Goal: Task Accomplishment & Management: Complete application form

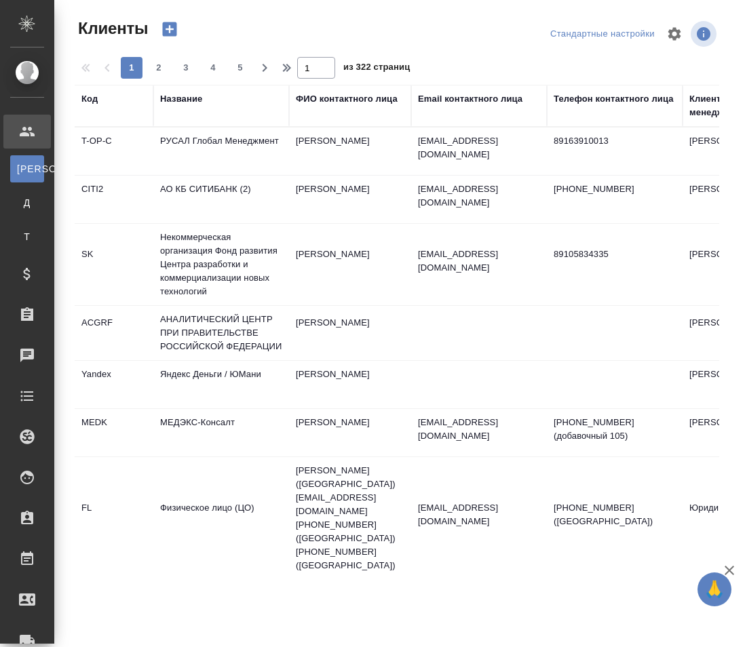
select select "RU"
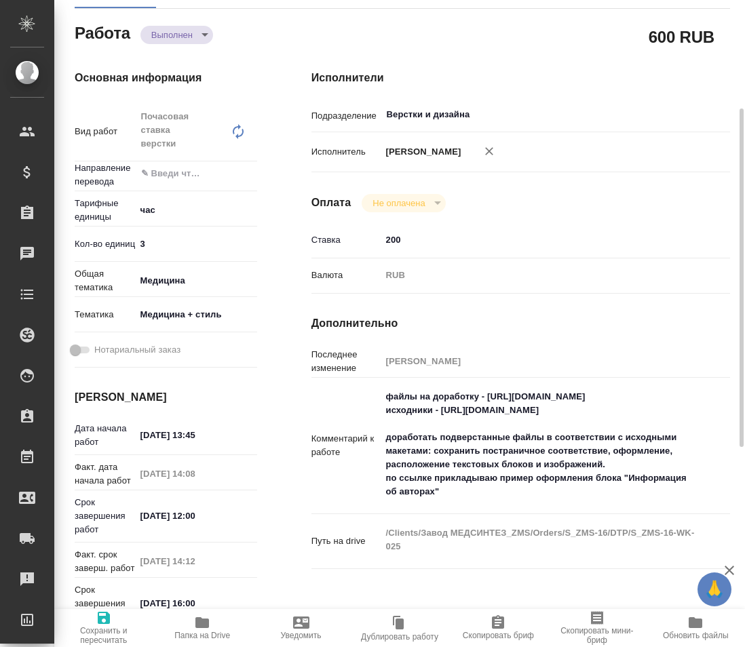
scroll to position [415, 0]
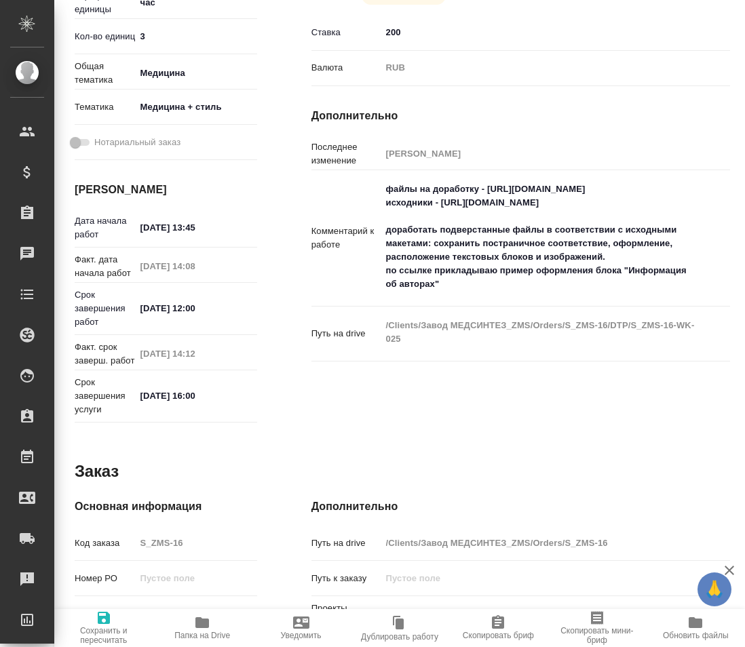
click at [112, 624] on span "Сохранить и пересчитать" at bounding box center [103, 627] width 82 height 35
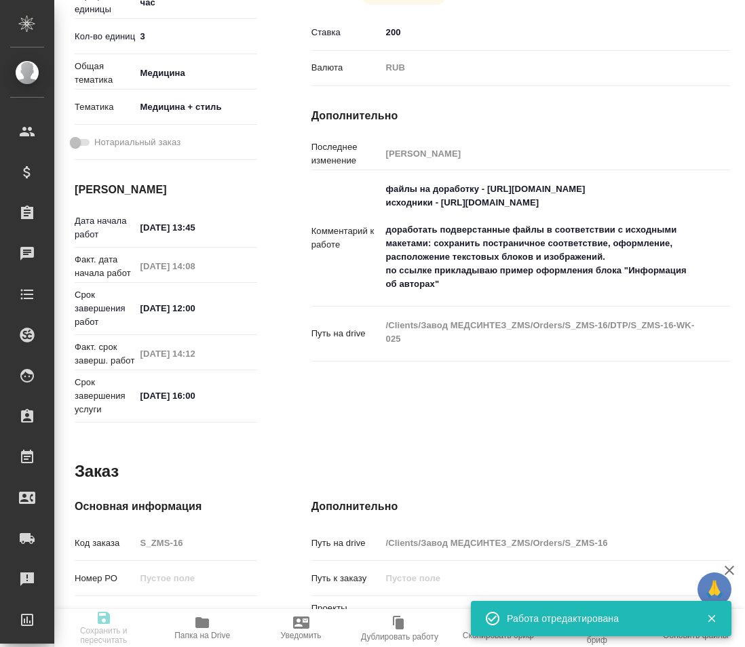
type input "completed"
type input "5a8b1489cc6b4906c91bfd93"
type input "3"
type input "med"
type input "614982e3093d9b491e1077bc"
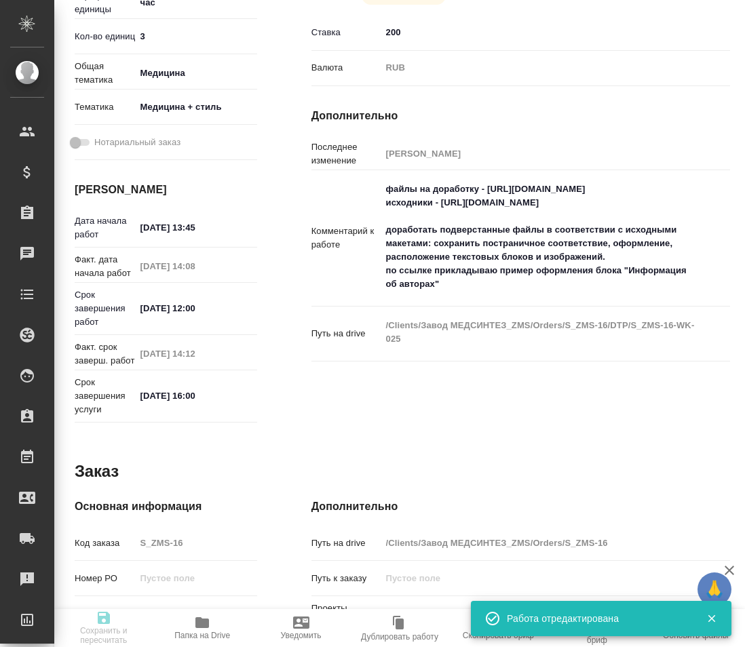
type input "14.08.2025 13:45"
type input "14.08.2025 14:08"
type input "15.08.2025 12:00"
type input "15.08.2025 14:12"
type input "15.08.2025 16:00"
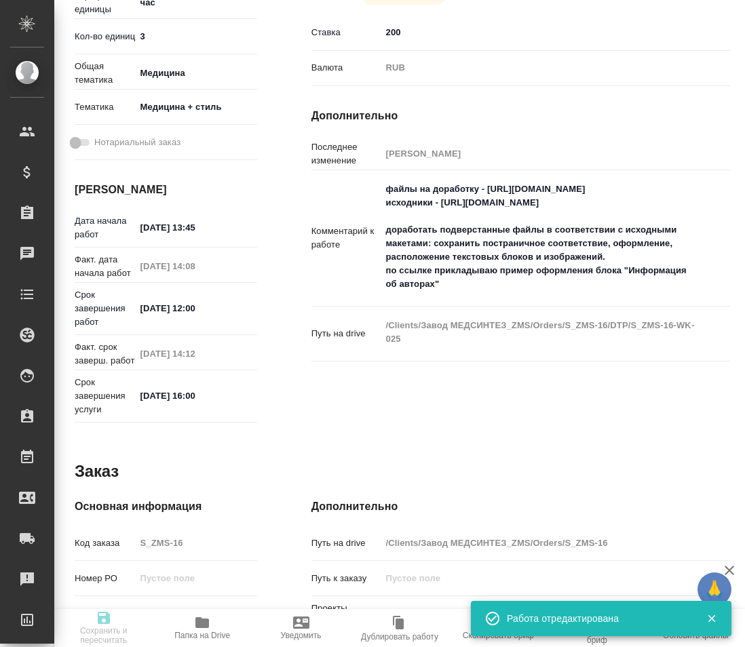
type input "Верстки и дизайна"
type input "notPayed"
type input "200"
type input "RUB"
type input "[PERSON_NAME]"
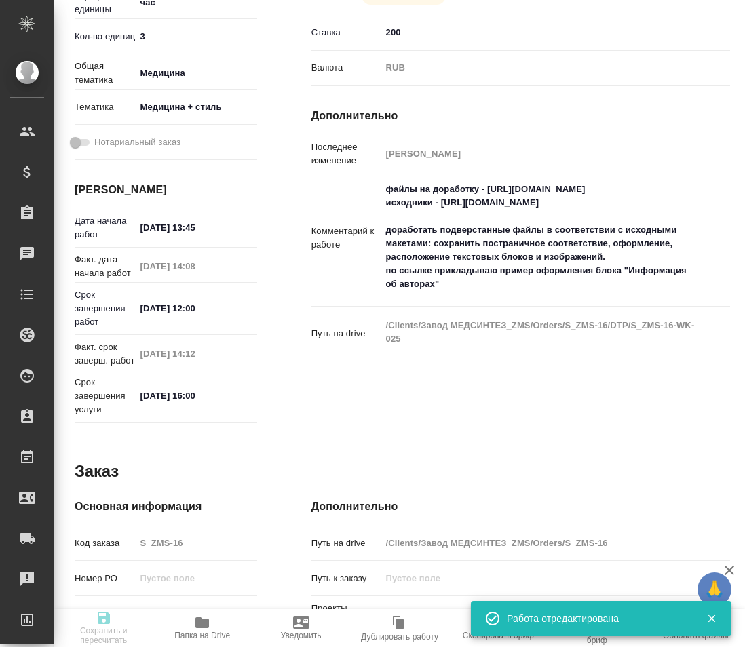
type input "S_ZMS-16"
type input "Восстановление макета средней сложности с полным соответствием оформлению ориги…"
type input "Приемка разверстки, Восстановление макета средней сложности с полным соответств…"
type input "[PERSON_NAME]"
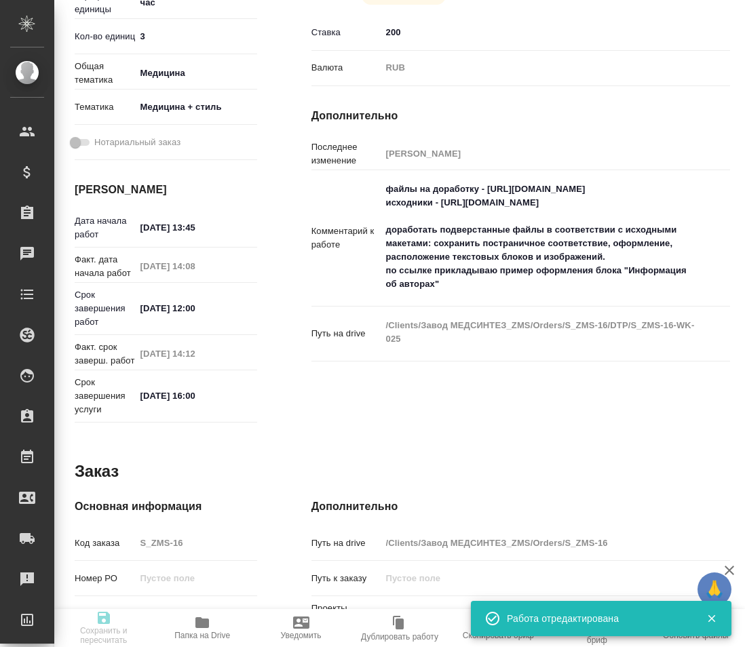
type input "/Clients/Завод МЕДСИНТЕЗ_ZMS/Orders/S_ZMS-16"
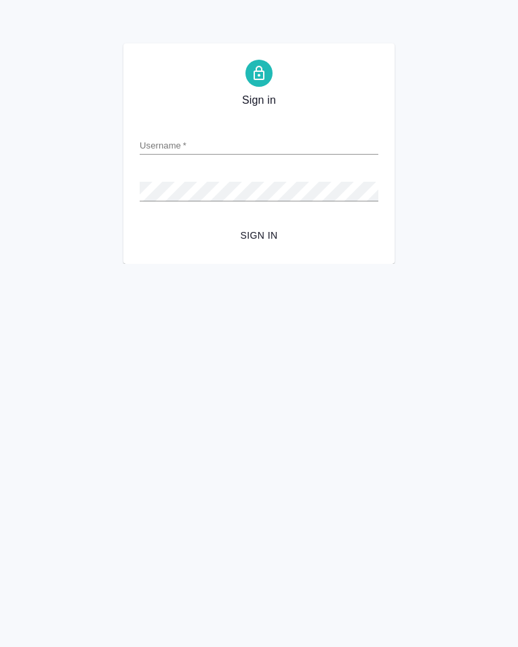
click at [461, 79] on div "Sign in Username   * Password   * urlPath   * / Sign in" at bounding box center [259, 153] width 518 height 221
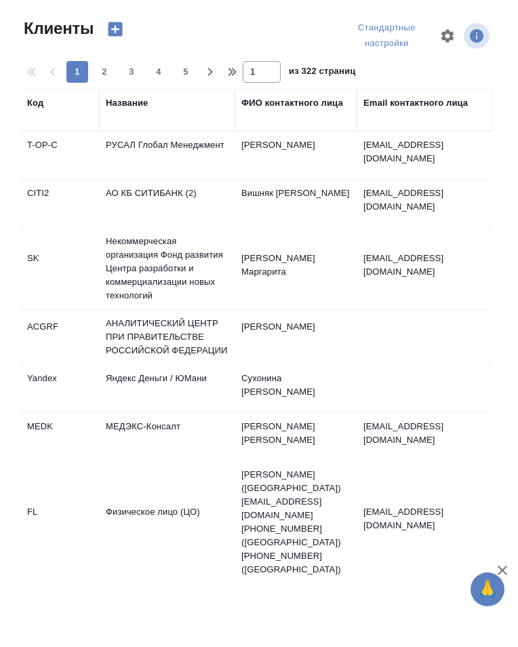
select select "RU"
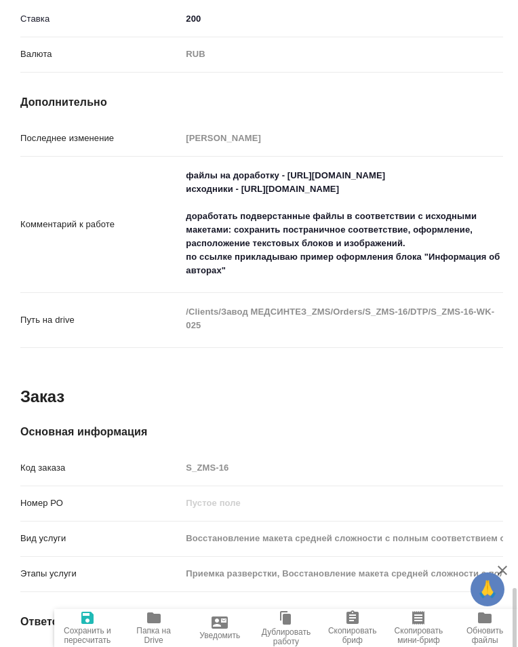
scroll to position [1246, 0]
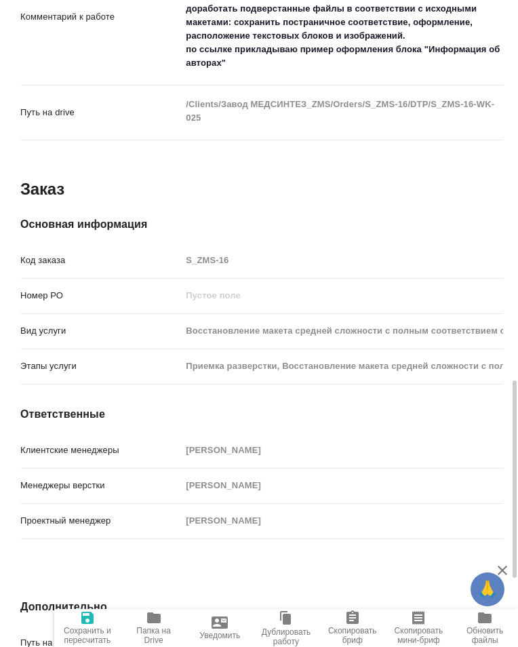
click at [96, 624] on span "Сохранить и пересчитать" at bounding box center [87, 627] width 50 height 35
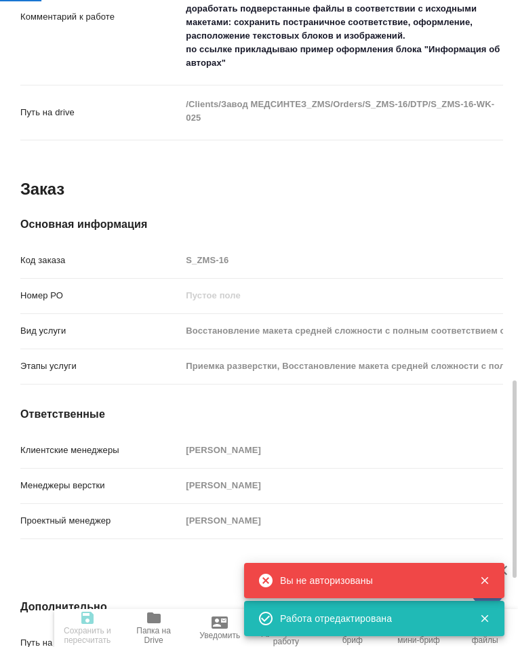
type input "completed"
type input "5a8b1489cc6b4906c91bfd93"
type input "3"
type input "med"
type input "614982e3093d9b491e1077bc"
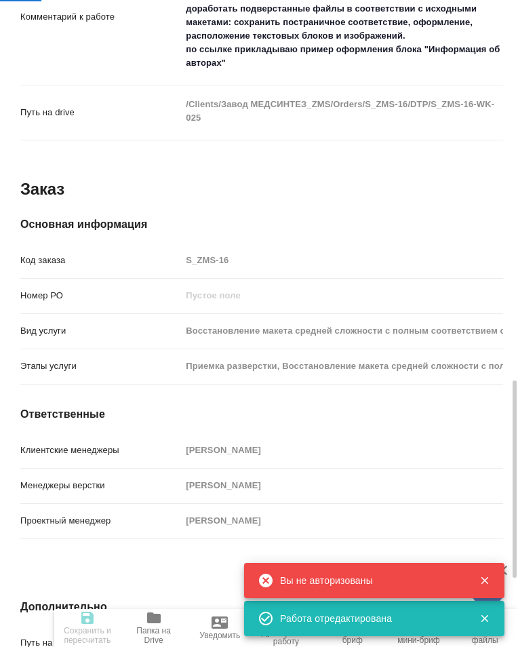
type input "[DATE] 13:45"
type input "14.08.2025 14:08"
type input "15.08.2025 12:00"
type input "15.08.2025 14:12"
type input "15.08.2025 16:00"
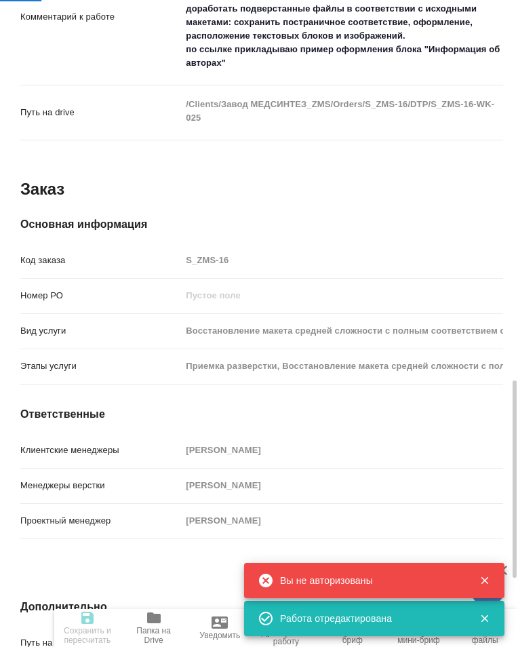
type input "Верстки и дизайна"
type input "notPayed"
type input "200"
type input "RUB"
type input "[PERSON_NAME]"
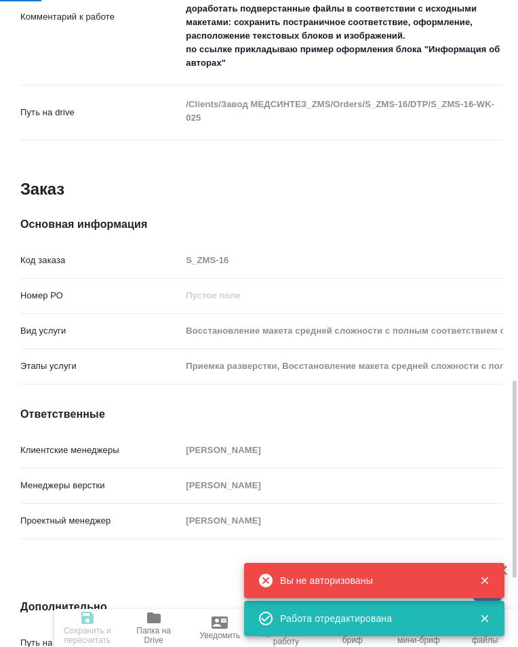
type input "S_ZMS-16"
type input "Восстановление макета средней сложности с полным соответствием оформлению ориги…"
type input "Приемка разверстки, Восстановление макета средней сложности с полным соответств…"
type input "Усманова Ольга"
type input "Заборова Александра"
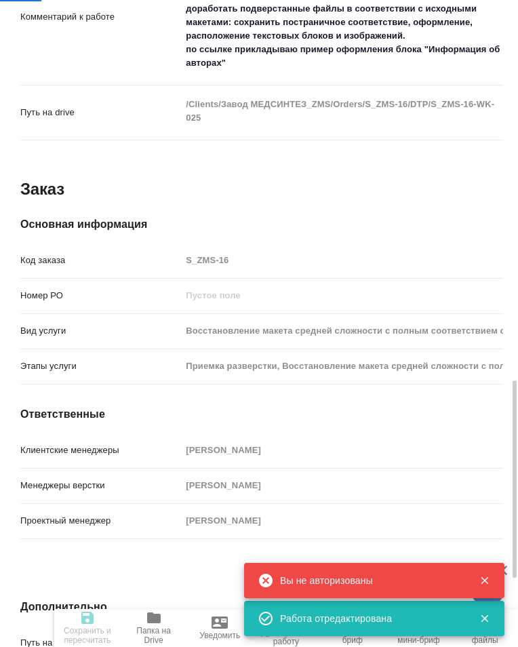
type input "/Clients/Завод МЕДСИНТЕЗ_ZMS/Orders/S_ZMS-16"
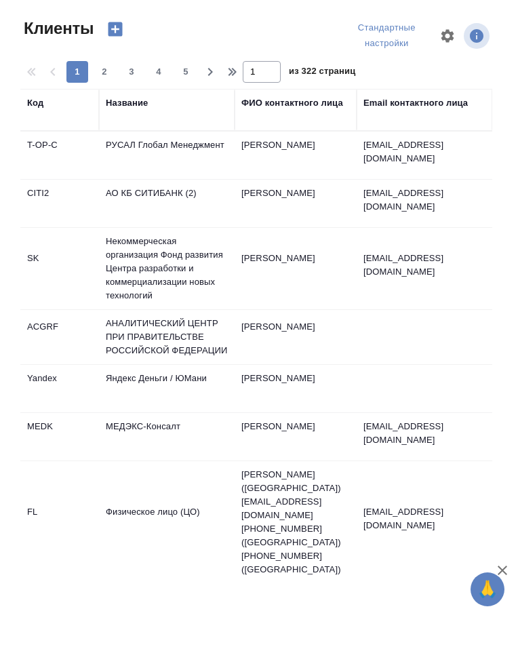
select select "RU"
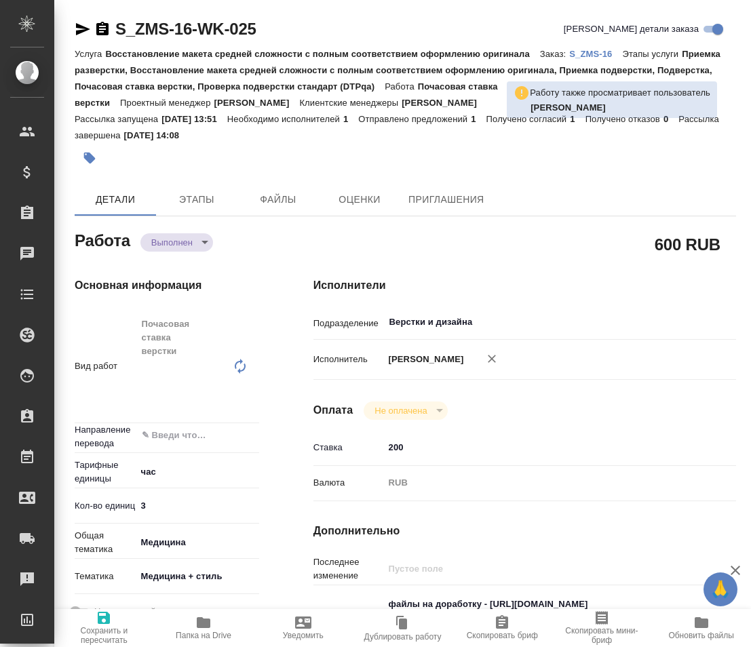
click at [102, 624] on icon "button" at bounding box center [104, 618] width 16 height 16
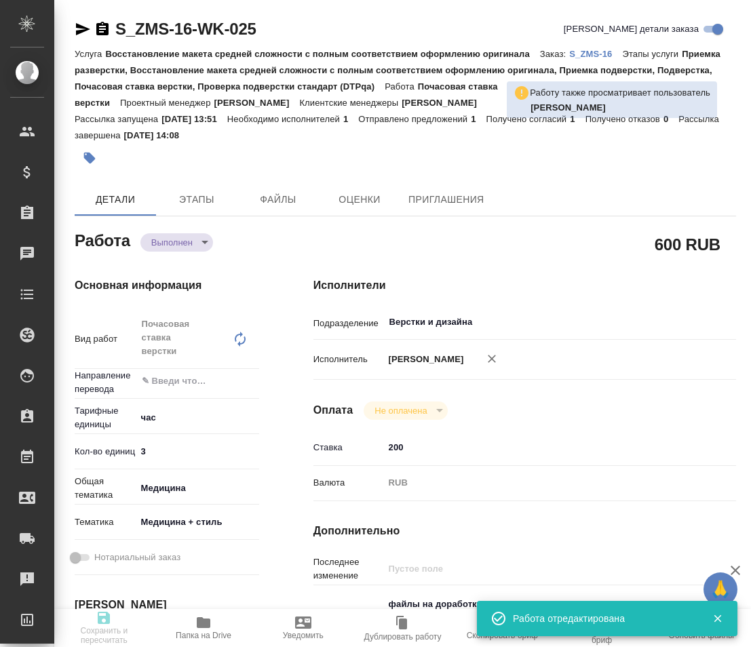
type input "completed"
type input "5a8b1489cc6b4906c91bfd93"
type input "3"
type input "med"
type input "614982e3093d9b491e1077bc"
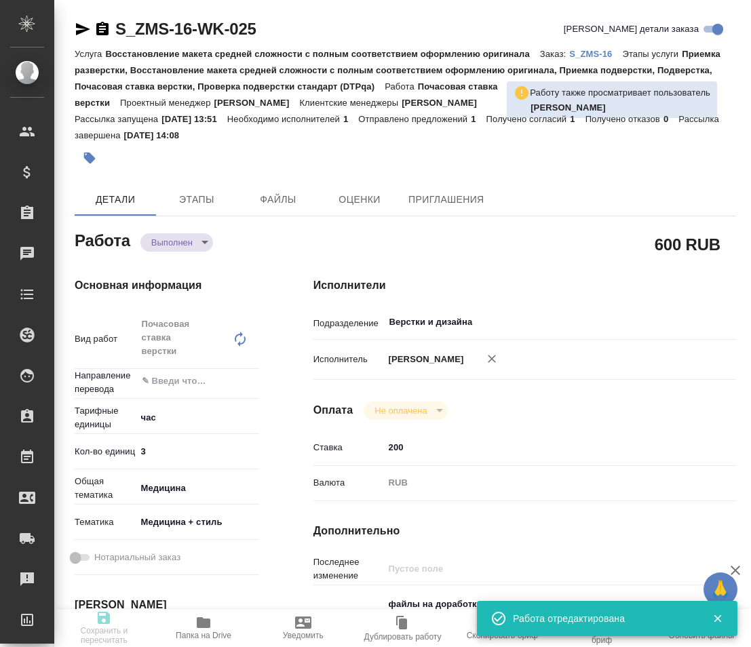
type input "14.08.2025 13:45"
type input "14.08.2025 14:08"
type input "15.08.2025 12:00"
type input "15.08.2025 14:12"
type input "15.08.2025 16:00"
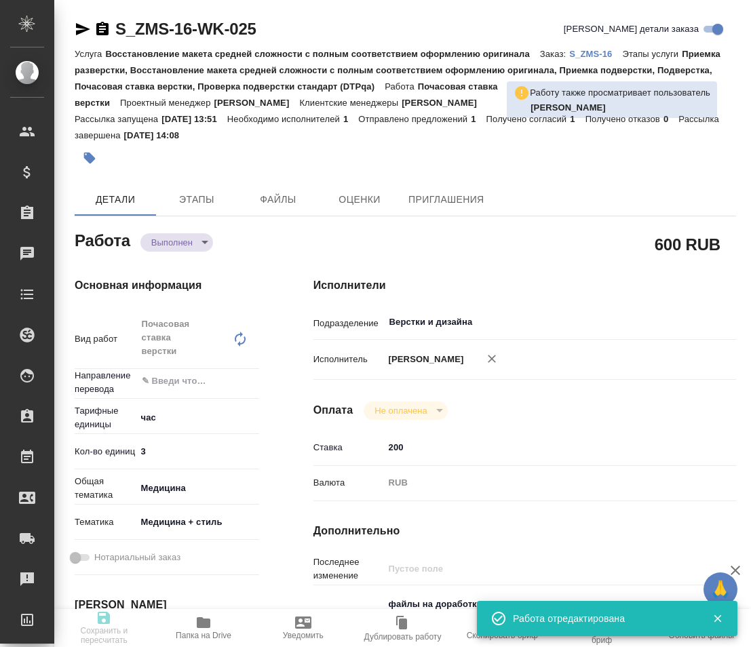
type input "Верстки и дизайна"
type input "notPayed"
type input "200"
type input "RUB"
type input "S_ZMS-16"
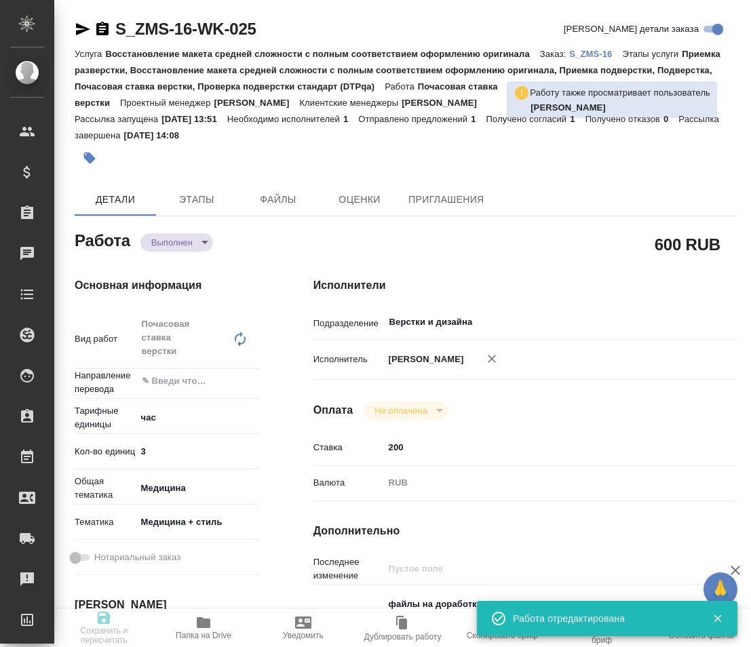
type input "Восстановление макета средней сложности с полным соответствием оформлению ориги…"
type input "Приемка разверстки, Восстановление макета средней сложности с полным соответств…"
type input "Усманова Ольга"
type input "Заборова Александра"
type input "/Clients/Завод МЕДСИНТЕЗ_ZMS/Orders/S_ZMS-16"
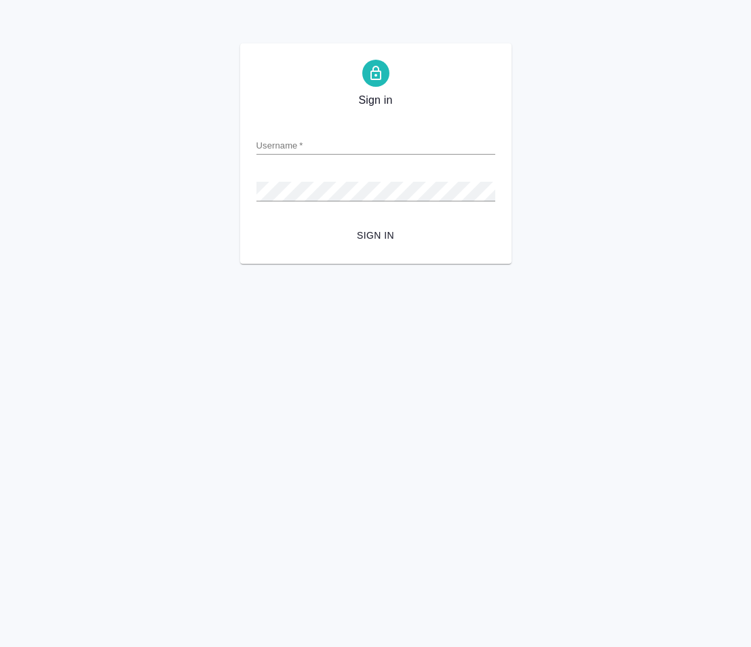
click at [62, 264] on html "Sign in Username   * Password   * urlPath   * / Sign in" at bounding box center [375, 132] width 751 height 264
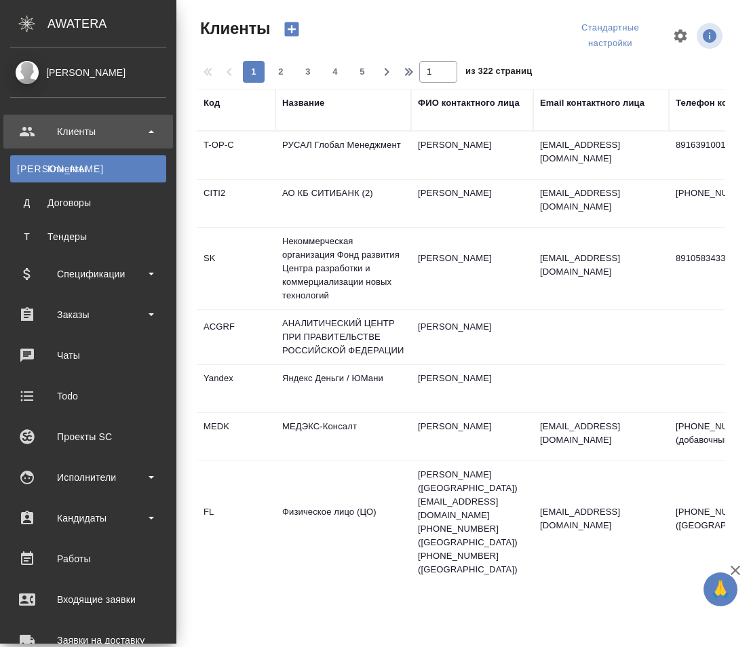
select select "RU"
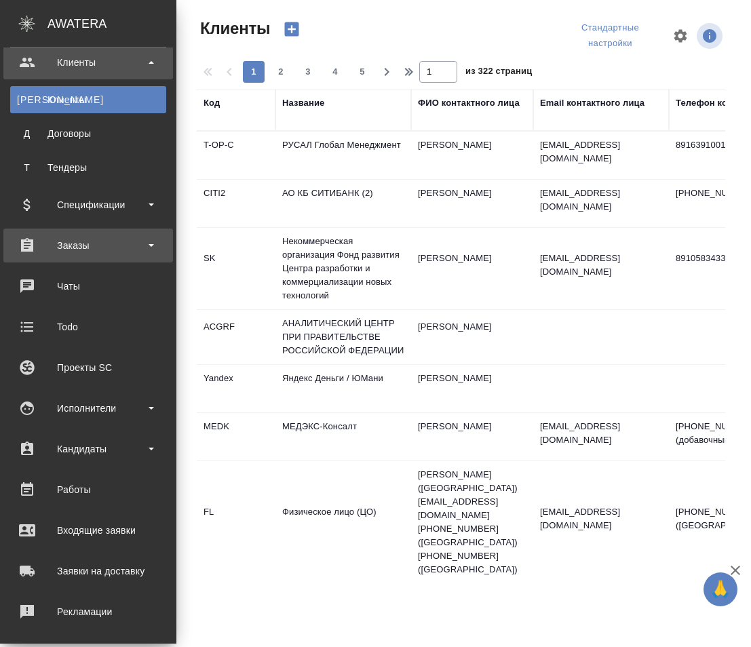
click at [88, 236] on div "Заказы" at bounding box center [88, 245] width 156 height 20
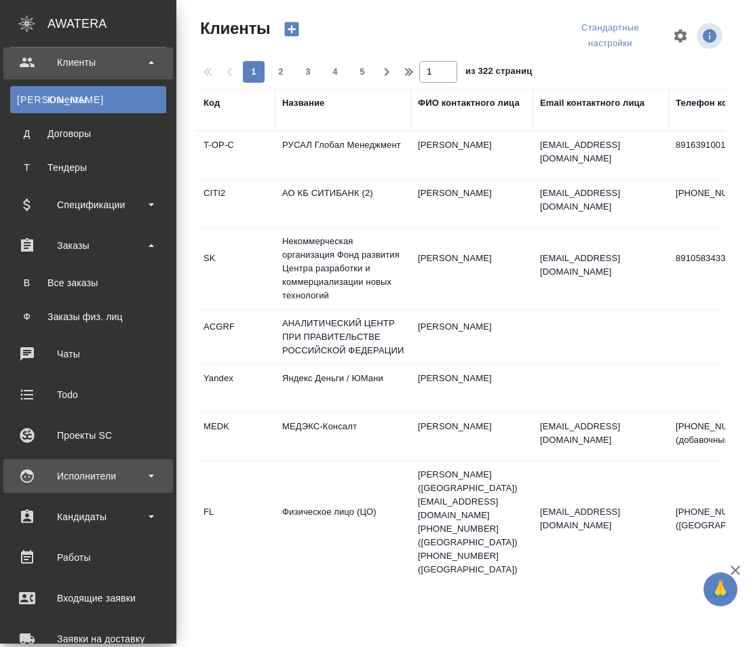
scroll to position [138, 0]
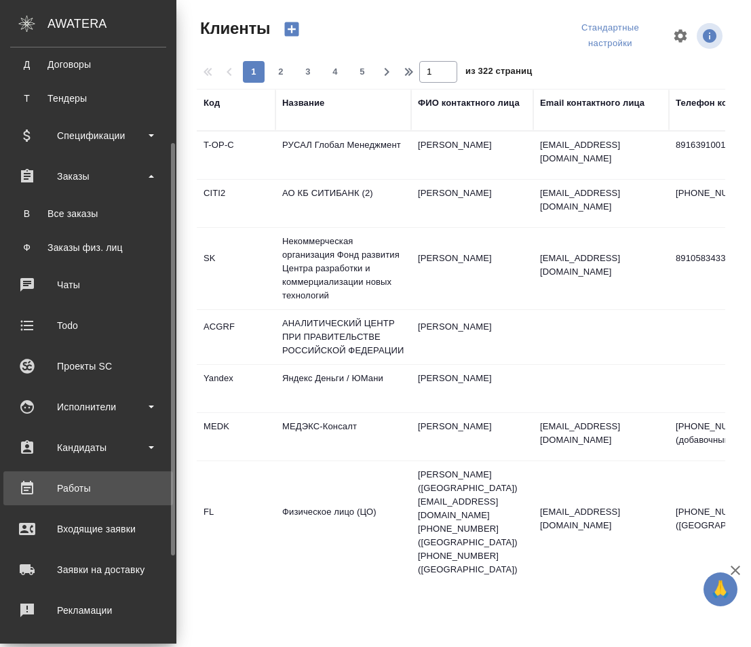
click at [95, 495] on div "Работы" at bounding box center [88, 488] width 156 height 20
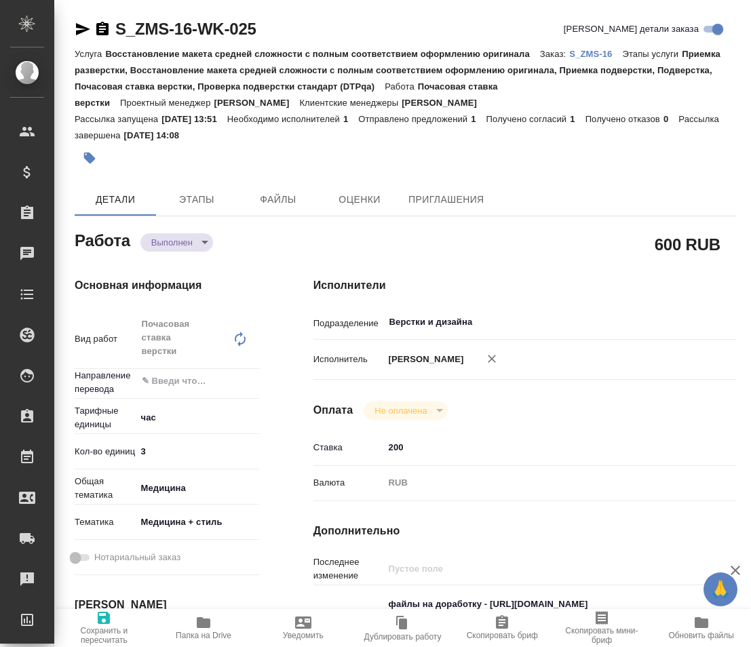
type textarea "x"
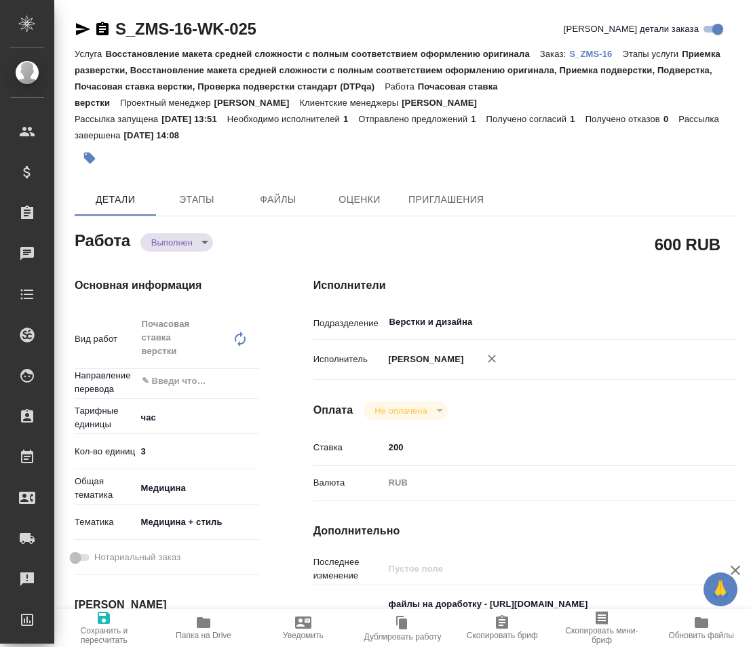
type textarea "x"
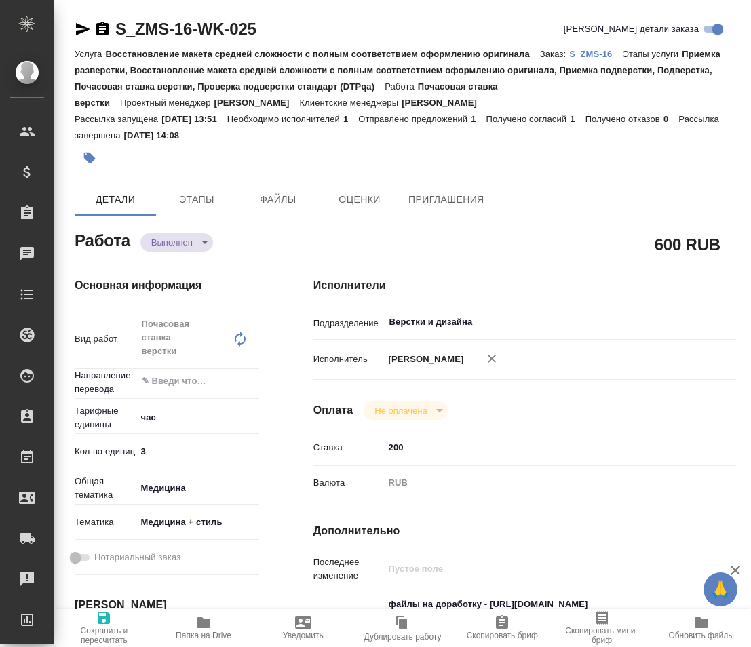
type textarea "x"
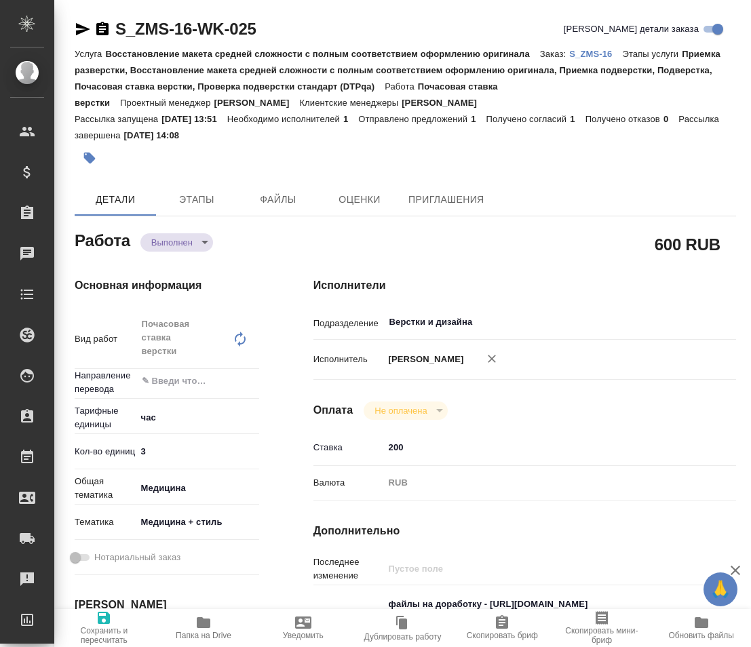
type textarea "x"
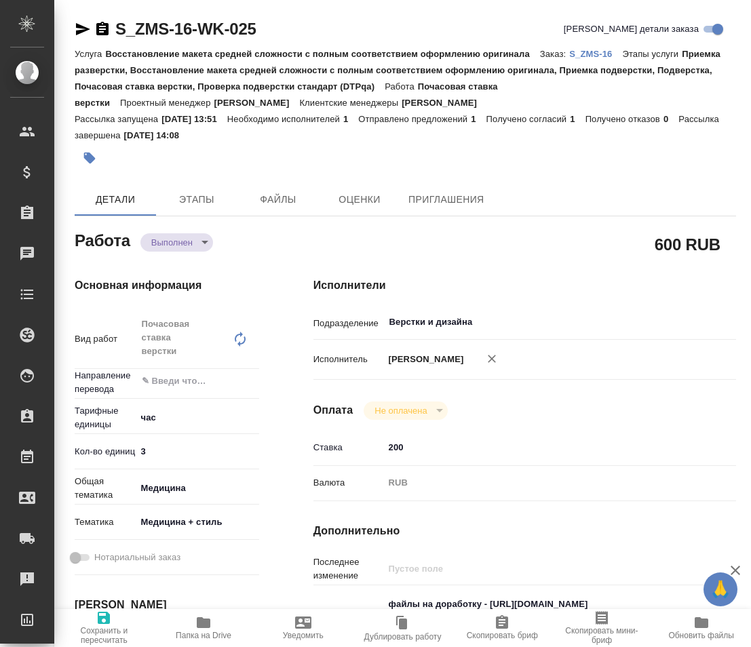
type textarea "x"
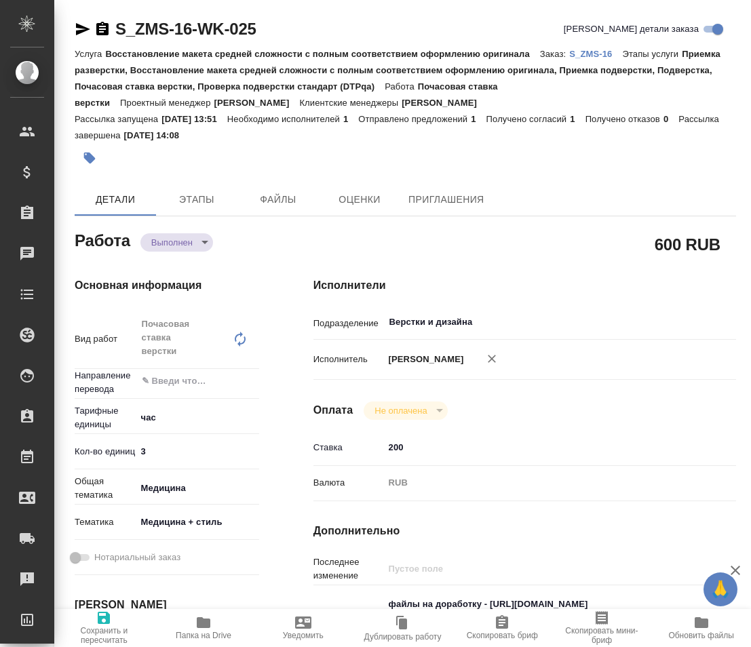
type textarea "x"
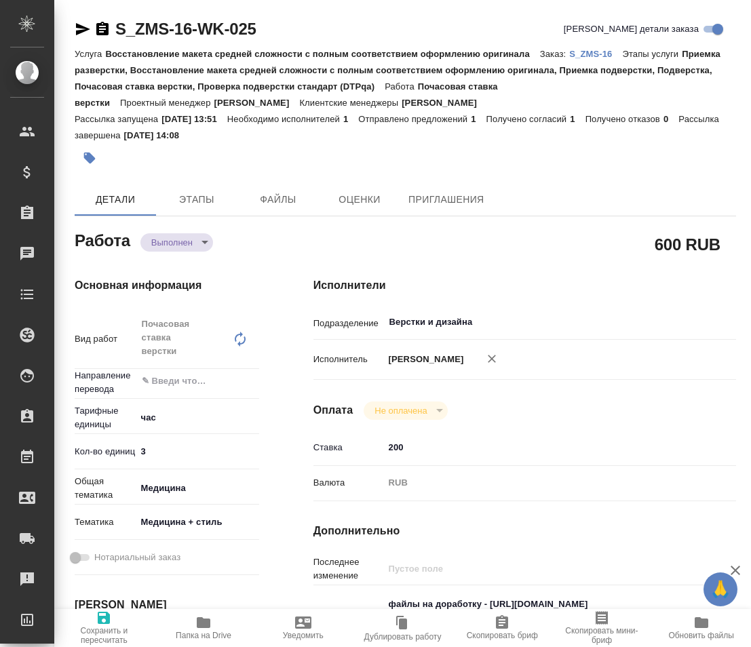
click at [111, 625] on icon "button" at bounding box center [104, 618] width 16 height 16
type textarea "x"
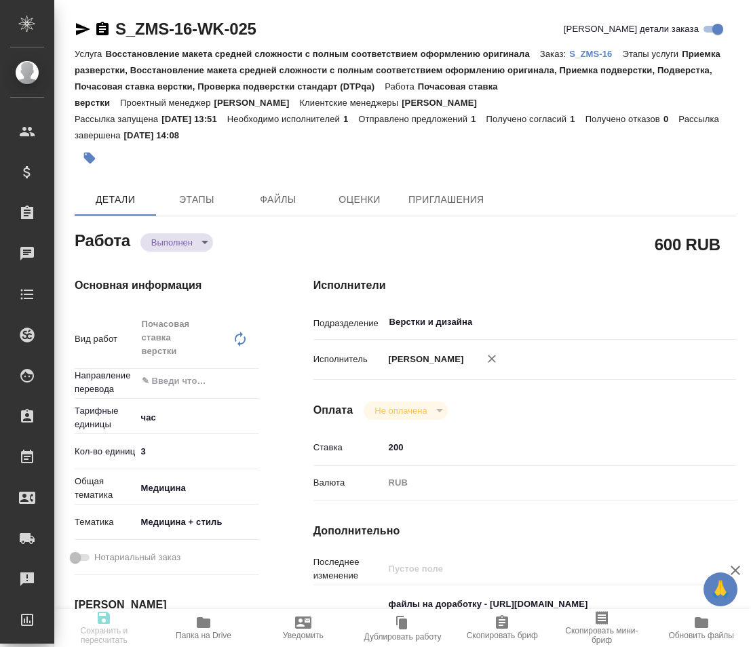
type textarea "x"
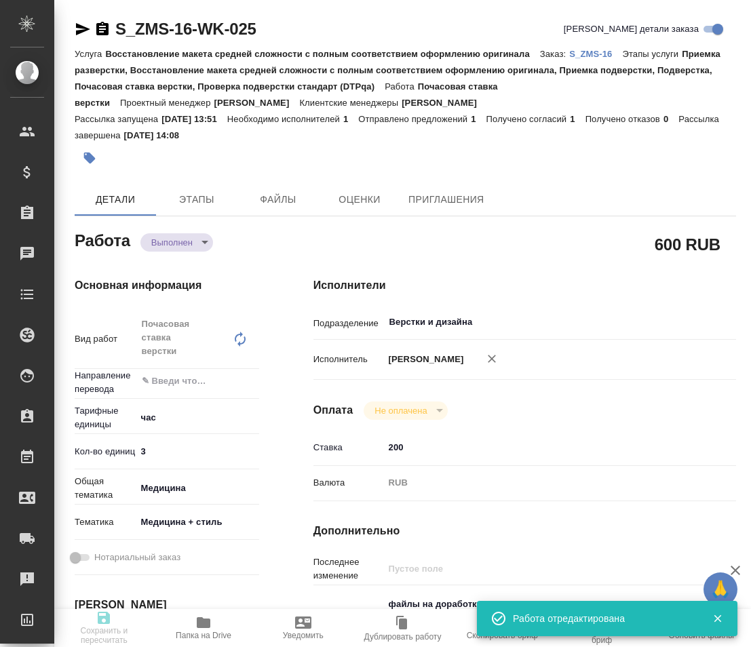
type textarea "x"
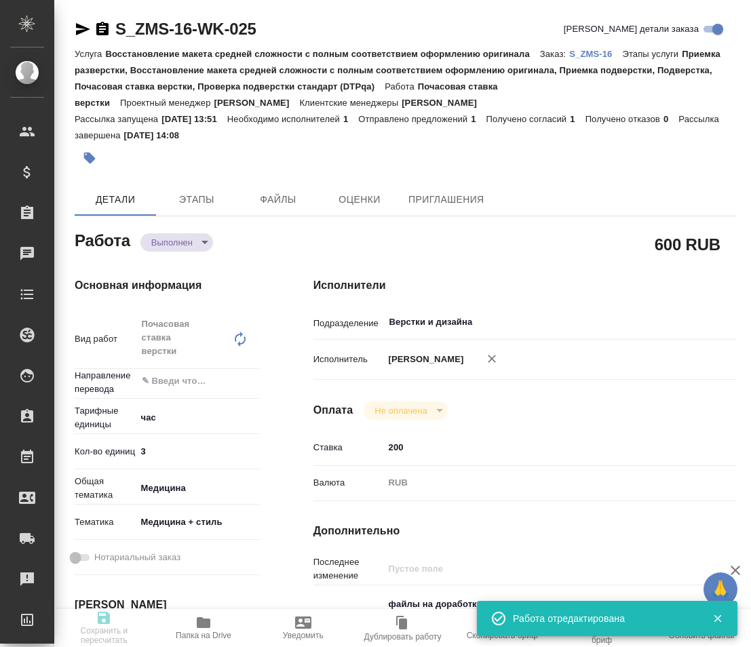
type input "completed"
type textarea "Почасовая ставка верстки"
type textarea "x"
type input "5a8b1489cc6b4906c91bfd93"
type input "3"
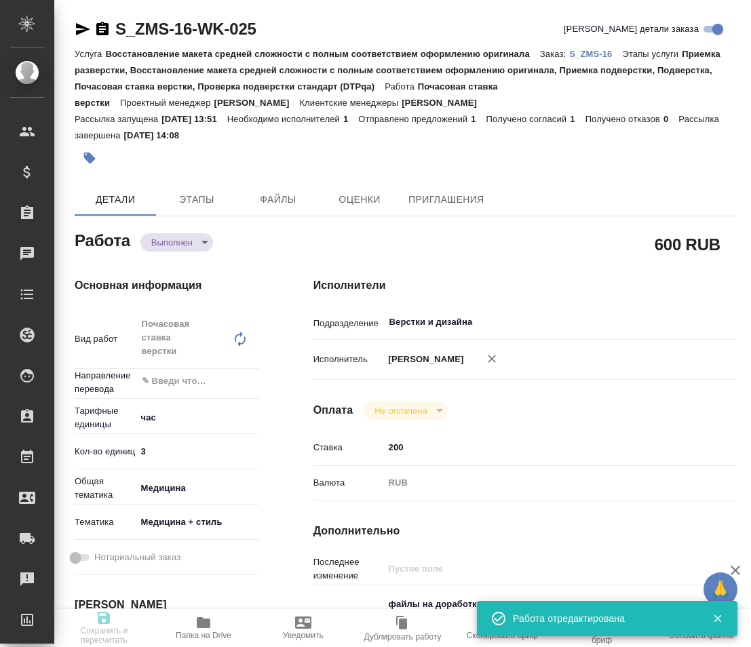
type input "med"
type input "614982e3093d9b491e1077bc"
type input "14.08.2025 13:45"
type input "14.08.2025 14:08"
type input "15.08.2025 12:00"
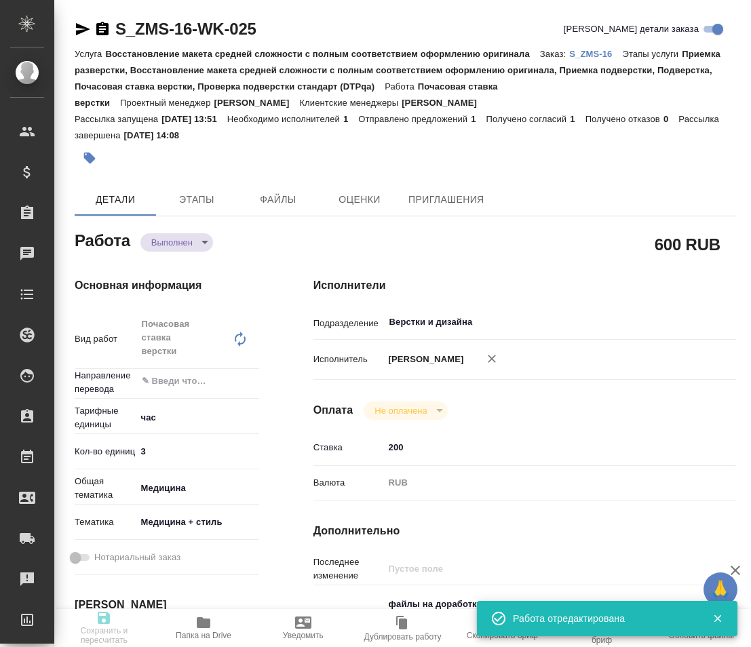
type input "15.08.2025 14:12"
type input "15.08.2025 16:00"
type input "Верстки и дизайна"
type input "notPayed"
type input "200"
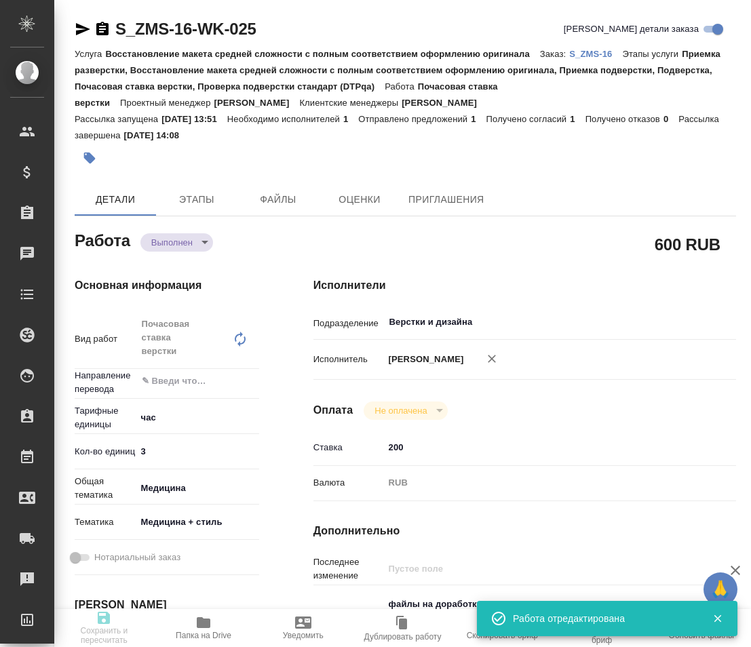
type input "RUB"
type textarea "файлы на доработку - https://drive.awatera.com/s/jjRpqCpLdtXfgab исходники - ht…"
type textarea "x"
type textarea "/Clients/Завод МЕДСИНТЕЗ_ZMS/Orders/S_ZMS-16/DTP/S_ZMS-16-WK-025"
type textarea "x"
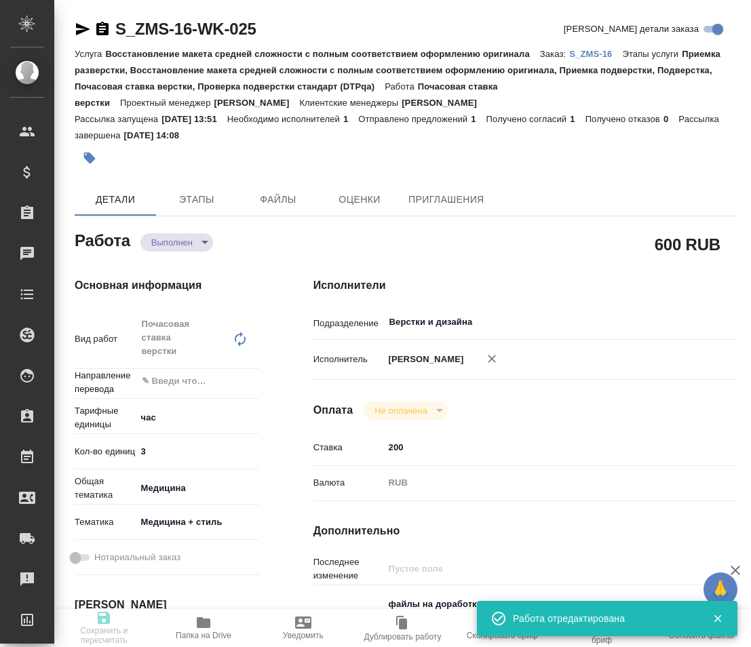
type input "S_ZMS-16"
type input "Восстановление макета средней сложности с полным соответствием оформлению ориги…"
type input "Приемка разверстки, Восстановление макета средней сложности с полным соответств…"
type input "Усманова Ольга"
type input "Заборова Александра"
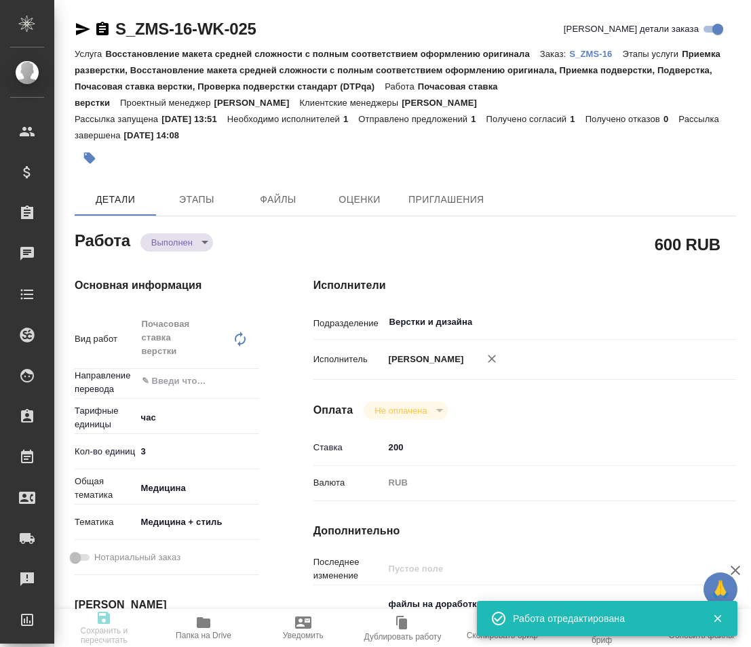
type input "/Clients/Завод МЕДСИНТЕЗ_ZMS/Orders/S_ZMS-16"
type textarea "x"
type textarea "перевод статей РУС-ENG (без учета списка литературы и рекламых материалов) Саби…"
type textarea "x"
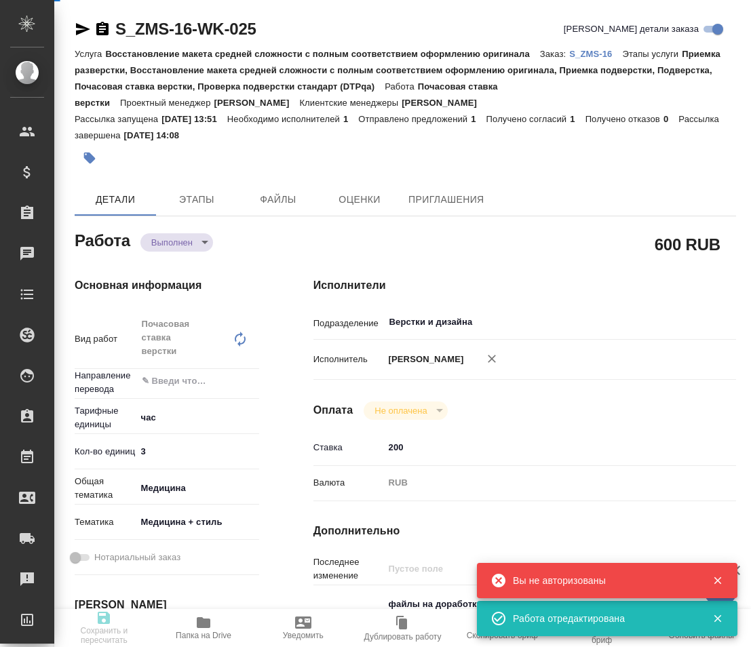
type textarea "x"
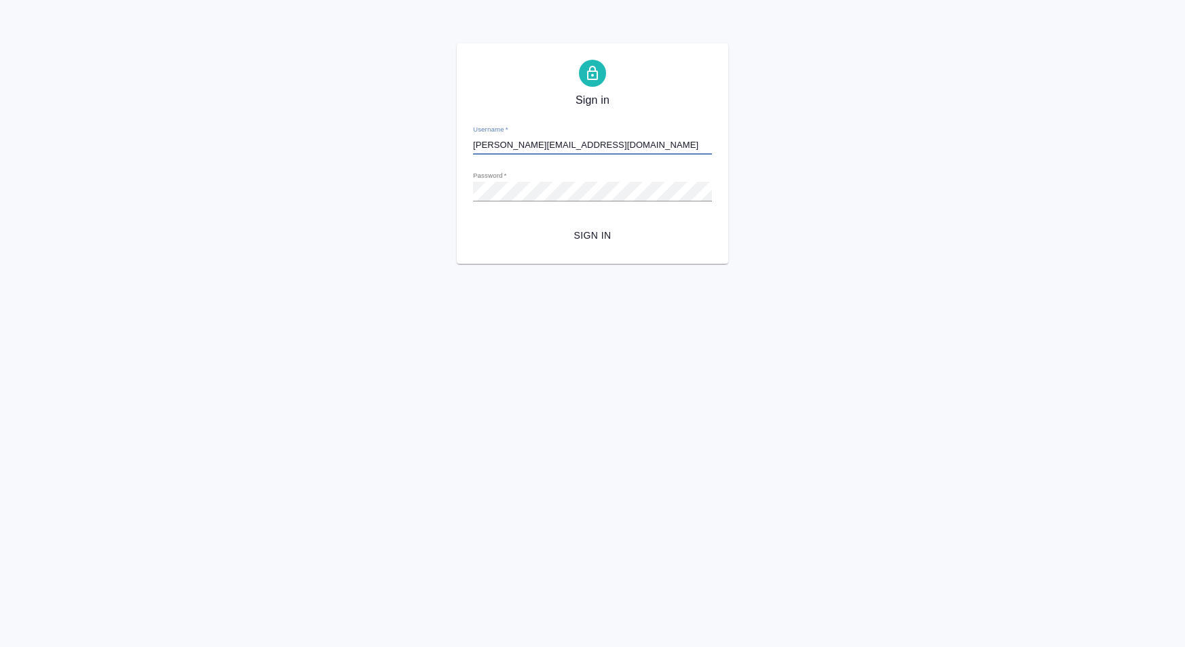
type input "[PERSON_NAME][EMAIL_ADDRESS][DOMAIN_NAME]"
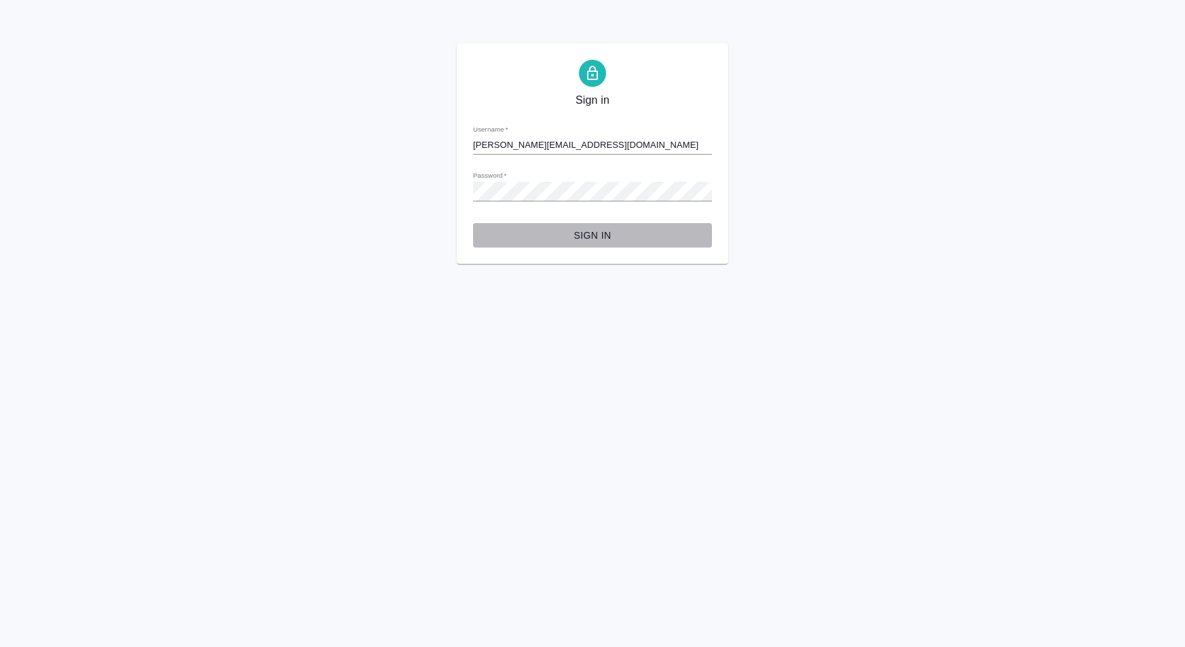
click at [584, 239] on span "Sign in" at bounding box center [592, 235] width 217 height 17
